Goal: Communication & Community: Answer question/provide support

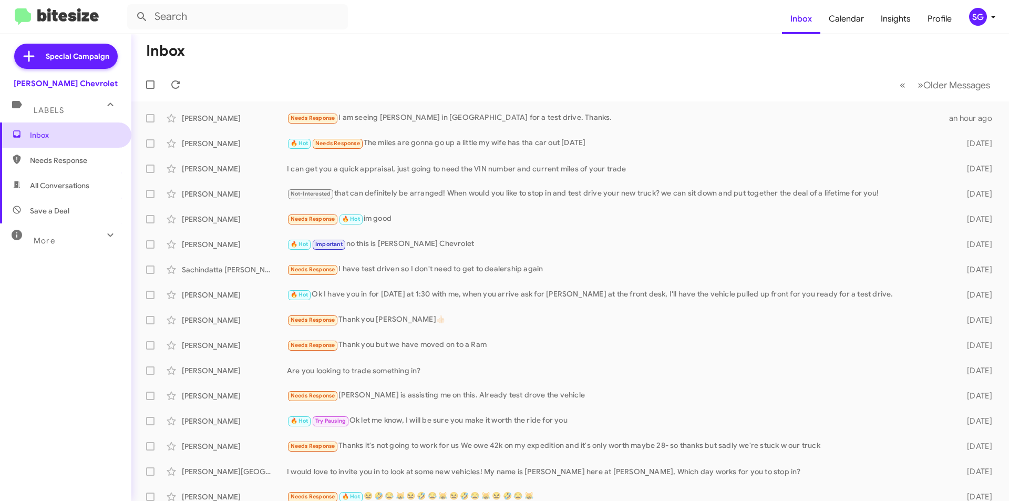
click at [50, 132] on span "Inbox" at bounding box center [74, 135] width 89 height 11
click at [441, 119] on div "Needs Response I am seeing [PERSON_NAME] in [GEOGRAPHIC_DATA] for a test drive.…" at bounding box center [622, 118] width 671 height 12
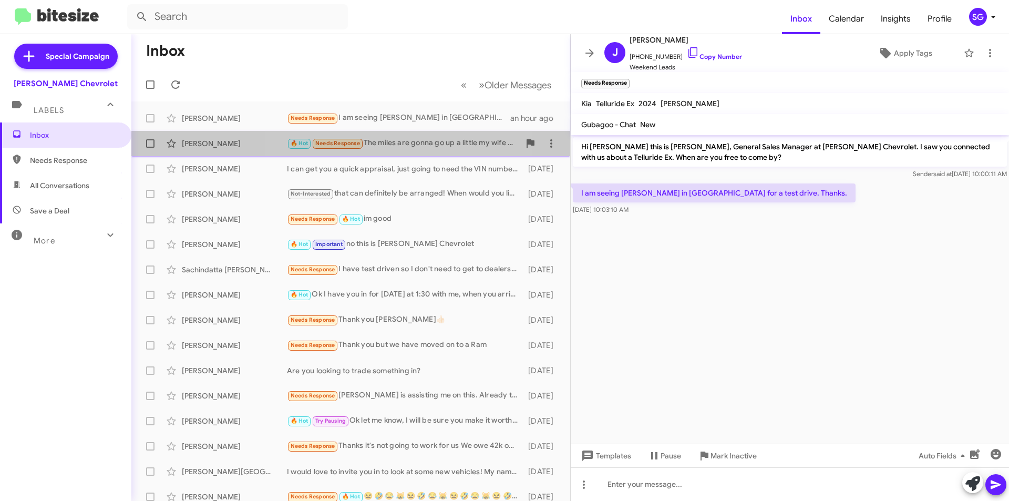
click at [407, 142] on div "🔥 Hot Needs Response The miles are gonna go up a little my wife has tha car out…" at bounding box center [403, 143] width 233 height 12
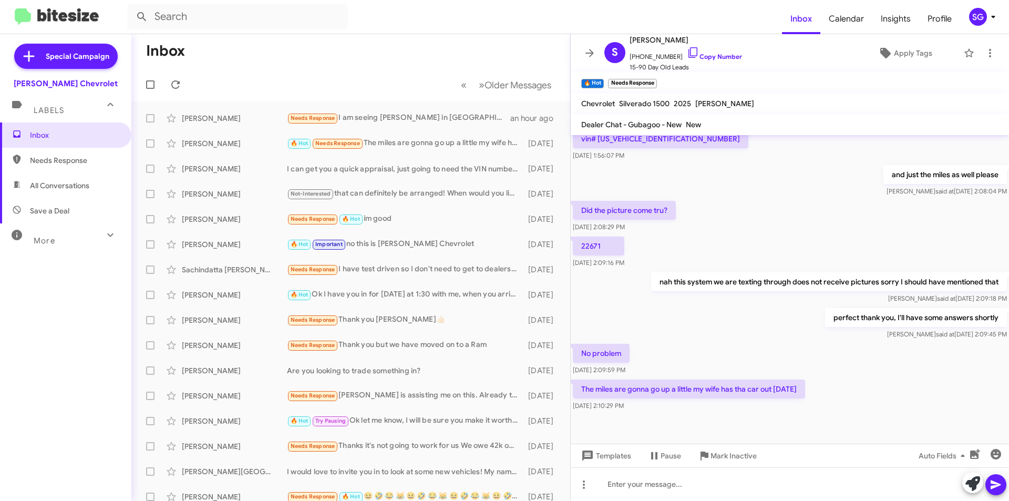
scroll to position [648, 0]
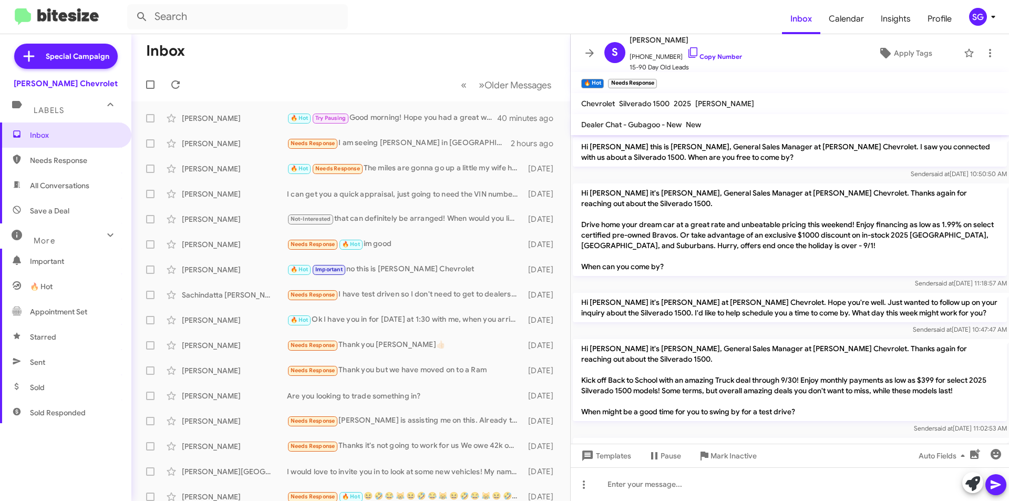
scroll to position [648, 0]
